Goal: Check status

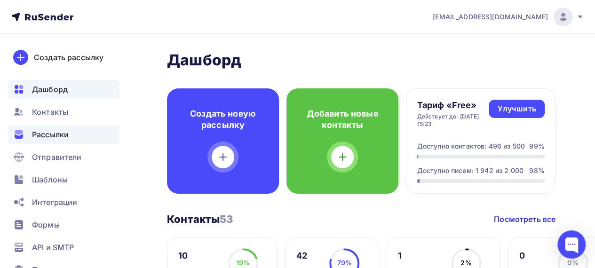
click at [59, 132] on span "Рассылки" at bounding box center [50, 134] width 37 height 11
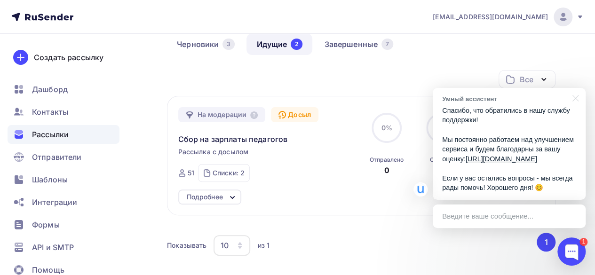
scroll to position [94, 0]
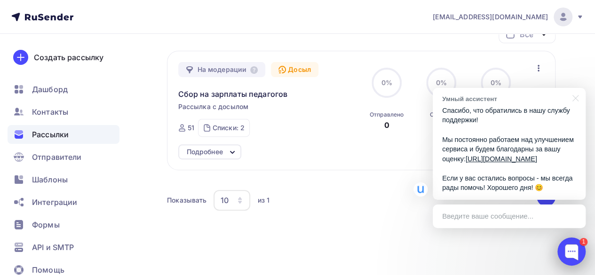
click at [571, 250] on div at bounding box center [571, 252] width 28 height 28
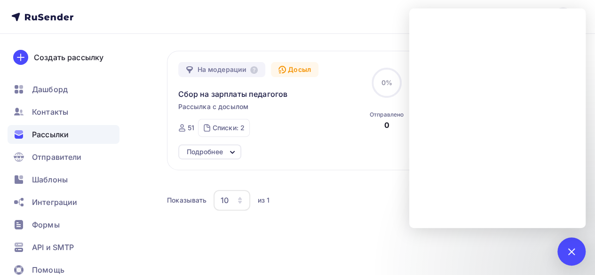
click at [315, 245] on div "Все Все папки Создать новую папку На модерации Досыл Сбор на зарплаты педагогов…" at bounding box center [361, 135] width 389 height 221
click at [568, 246] on div "1" at bounding box center [571, 252] width 28 height 28
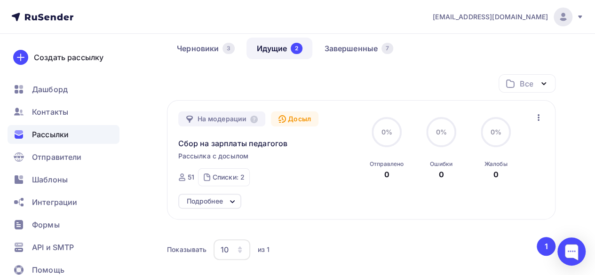
scroll to position [0, 0]
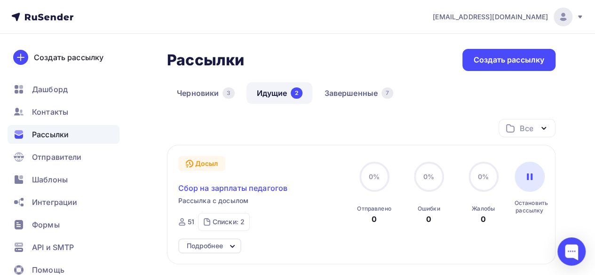
click at [247, 190] on span "Сбор на зарплаты педагогов" at bounding box center [233, 188] width 110 height 11
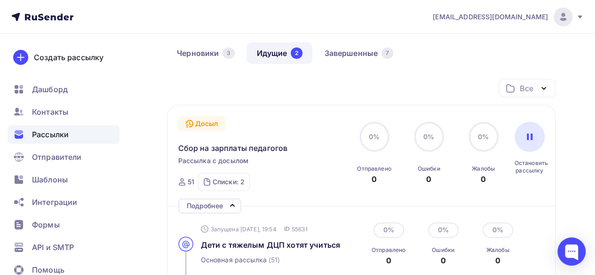
scroll to position [141, 0]
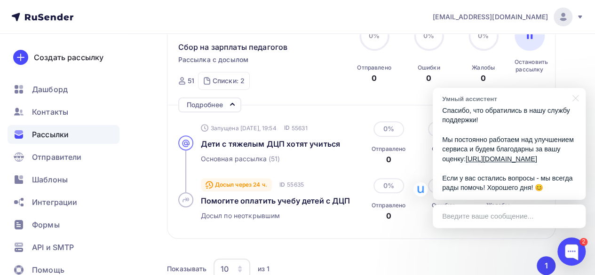
click at [222, 186] on div "Досыл через 24 ч." at bounding box center [236, 184] width 71 height 13
click at [514, 256] on div "Все Все папки Создать новую папку Запущена [DATE], 19:54 Досыл Сбор на зарплаты…" at bounding box center [361, 135] width 389 height 314
click at [575, 88] on div at bounding box center [574, 97] width 24 height 19
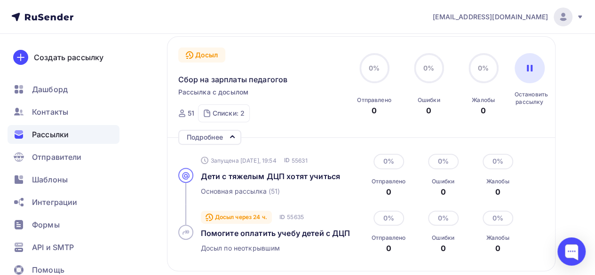
scroll to position [94, 0]
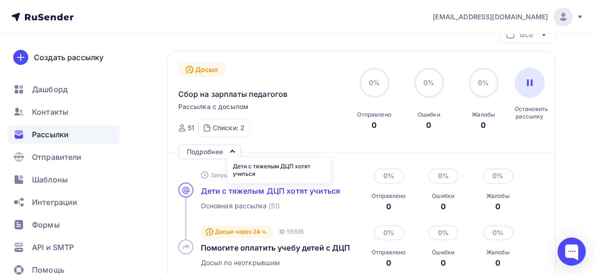
click at [240, 191] on span "Дети с тяжелым ДЦП хотят учиться" at bounding box center [270, 190] width 139 height 9
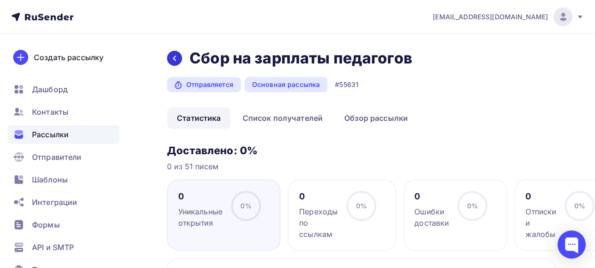
click at [173, 64] on div at bounding box center [174, 58] width 15 height 15
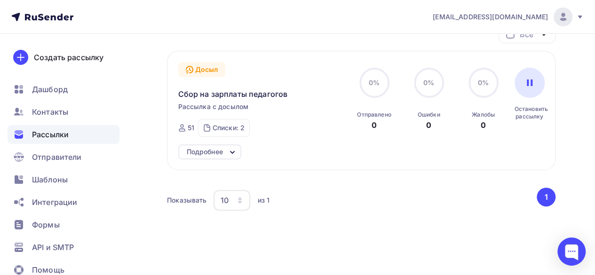
scroll to position [47, 0]
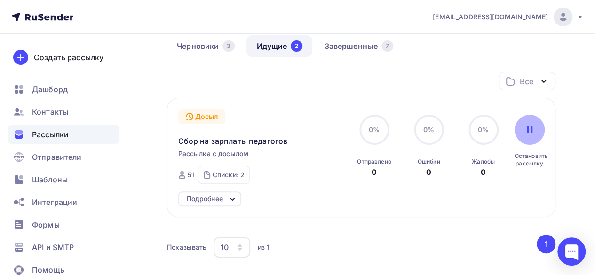
click at [531, 134] on icon at bounding box center [530, 130] width 8 height 8
click at [538, 114] on icon "button" at bounding box center [538, 115] width 11 height 11
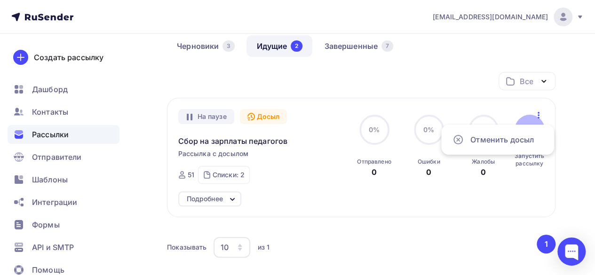
click at [524, 183] on div "На паузе Запущена [DATE], 19:54 Досыл Сбор на зарплаты педагогов Рассылка с дос…" at bounding box center [361, 146] width 366 height 75
click at [522, 135] on div at bounding box center [530, 130] width 30 height 30
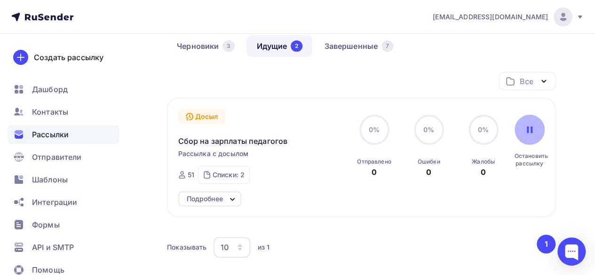
click at [521, 135] on div at bounding box center [530, 130] width 30 height 30
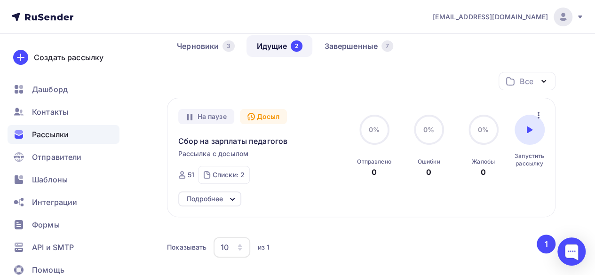
click at [237, 199] on icon at bounding box center [232, 199] width 11 height 11
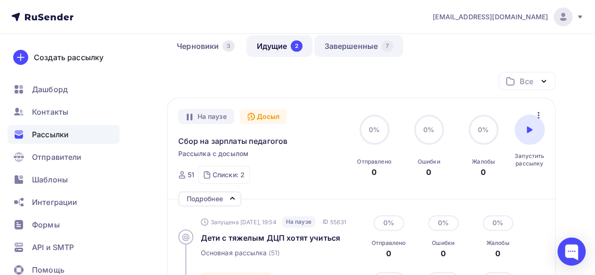
click at [340, 45] on link "Завершенные 7" at bounding box center [358, 46] width 89 height 22
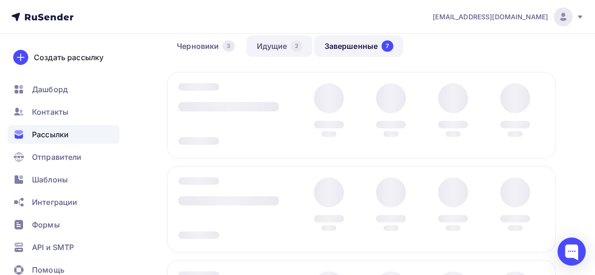
click at [272, 57] on link "Идущие 2" at bounding box center [279, 46] width 66 height 22
